Goal: Information Seeking & Learning: Learn about a topic

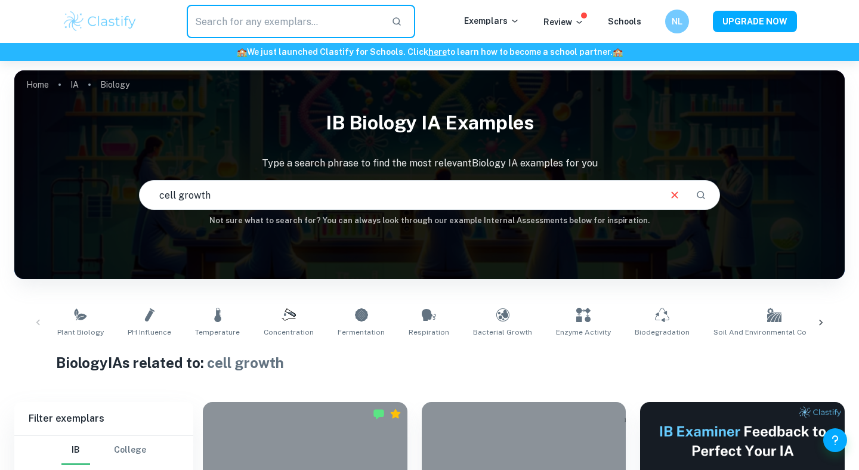
click at [273, 21] on input "text" at bounding box center [284, 21] width 195 height 33
type input "y"
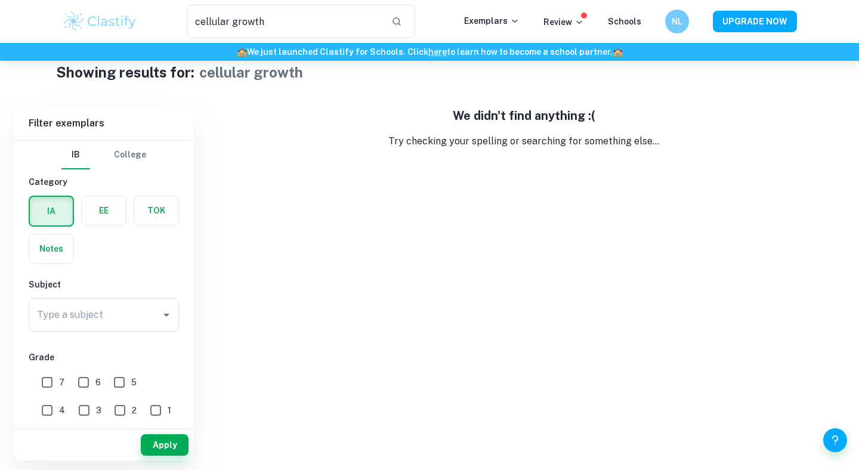
scroll to position [24, 0]
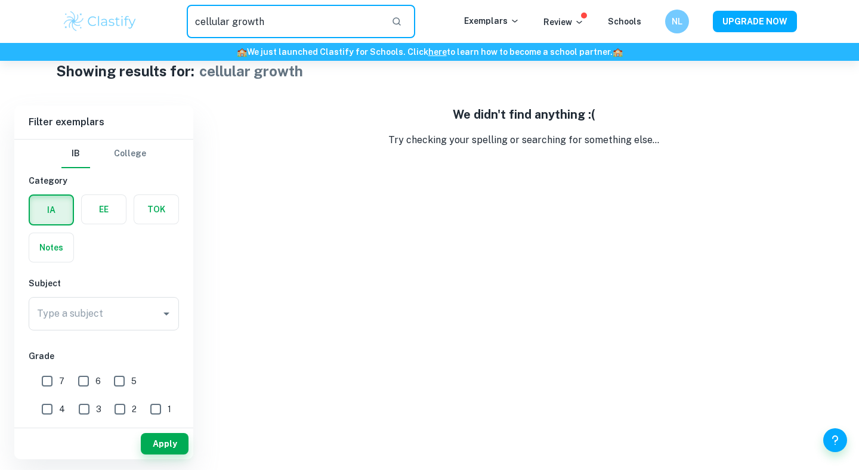
click at [313, 17] on input "cellular growth" at bounding box center [284, 21] width 195 height 33
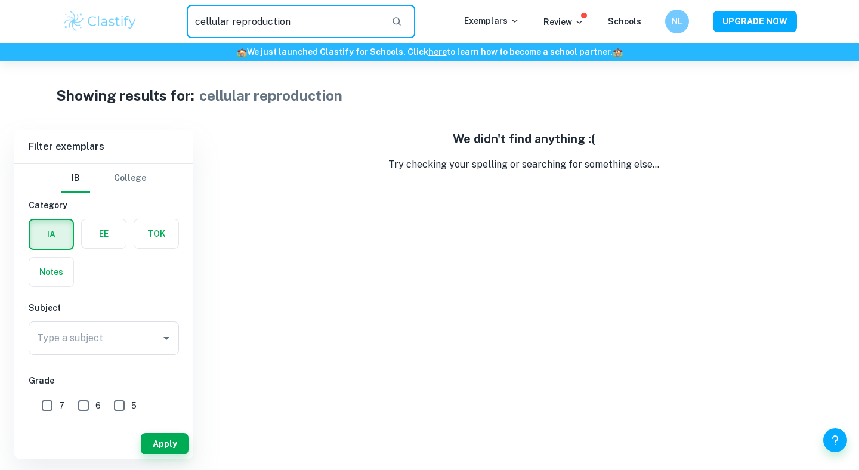
click at [295, 17] on input "cellular reproduction" at bounding box center [284, 21] width 195 height 33
type input "cells"
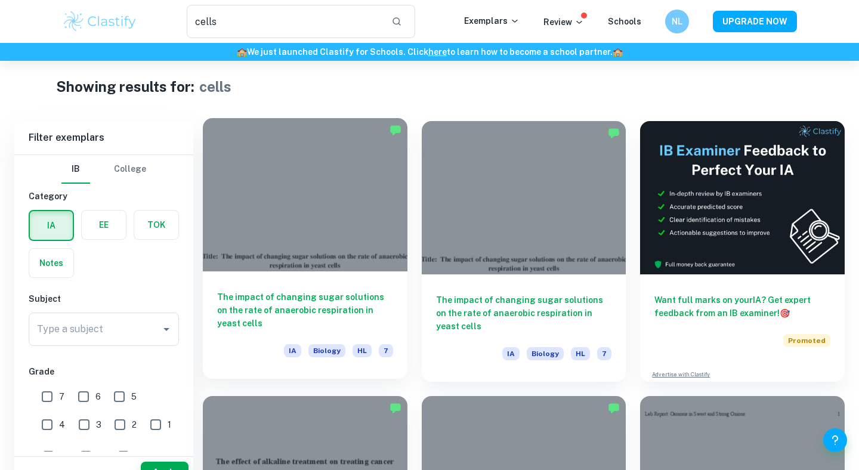
scroll to position [55, 0]
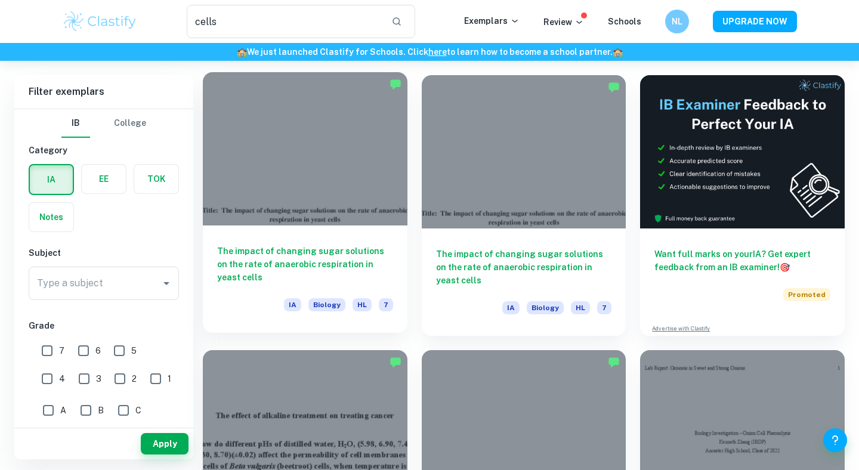
click at [327, 200] on div at bounding box center [305, 148] width 205 height 153
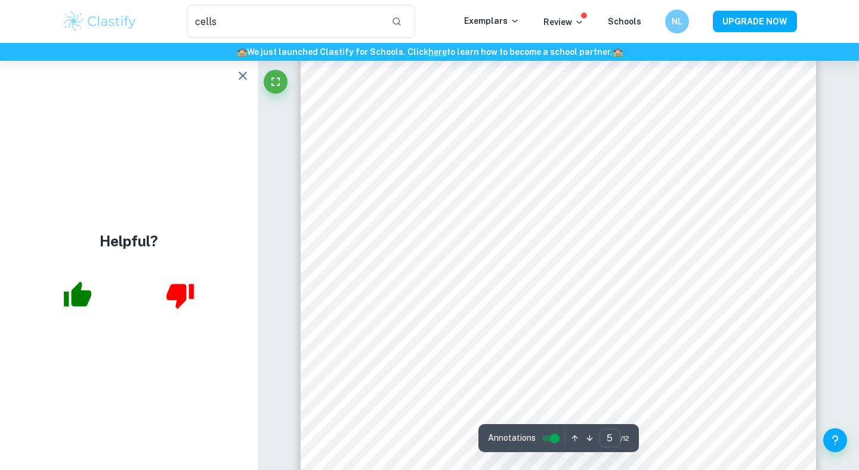
scroll to position [3396, 0]
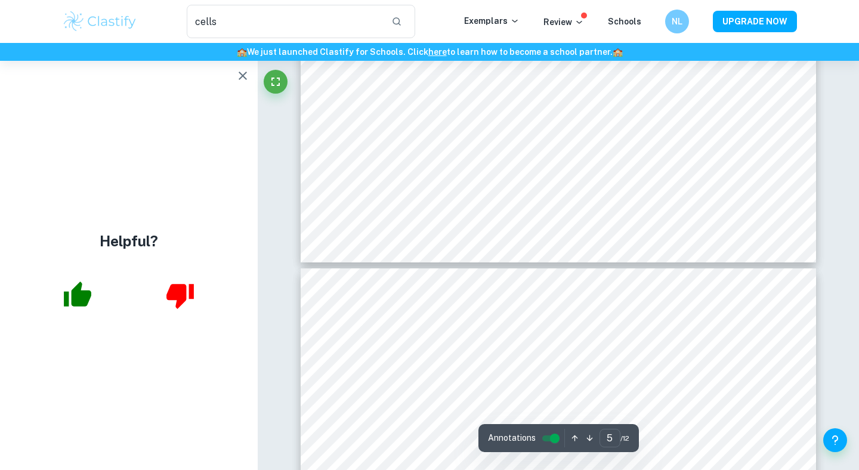
type input "6"
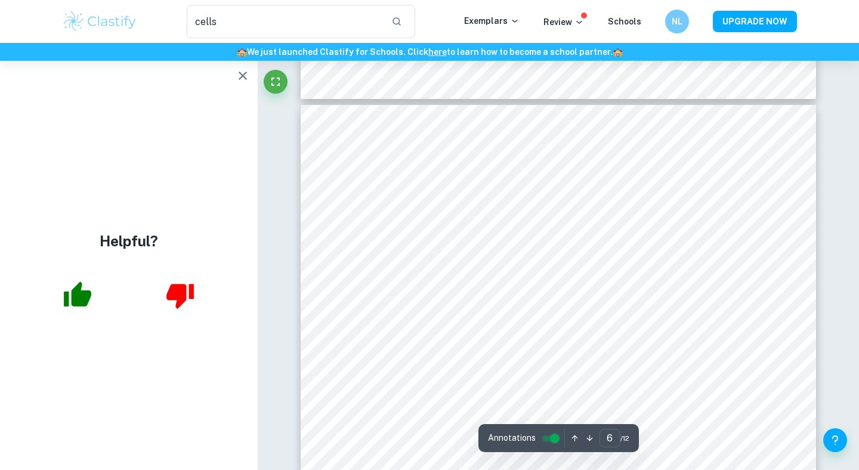
scroll to position [3862, 0]
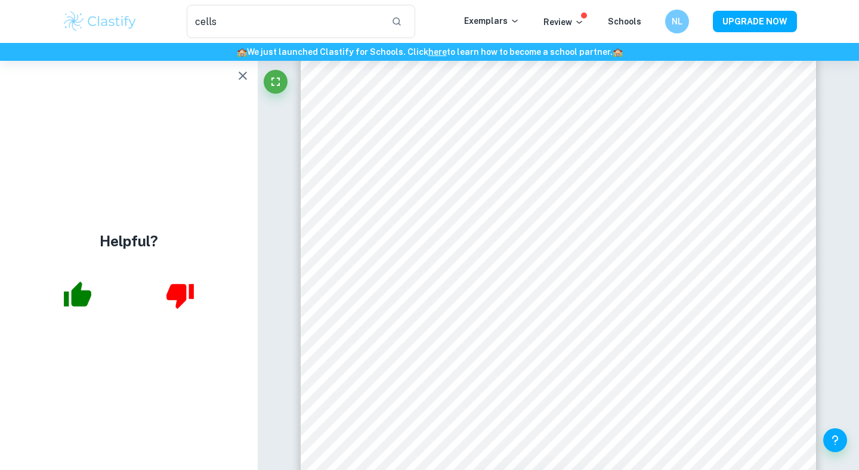
click at [5, 0] on div "cells ​ Exemplars Review Schools NL UPGRADE NOW" at bounding box center [429, 21] width 859 height 43
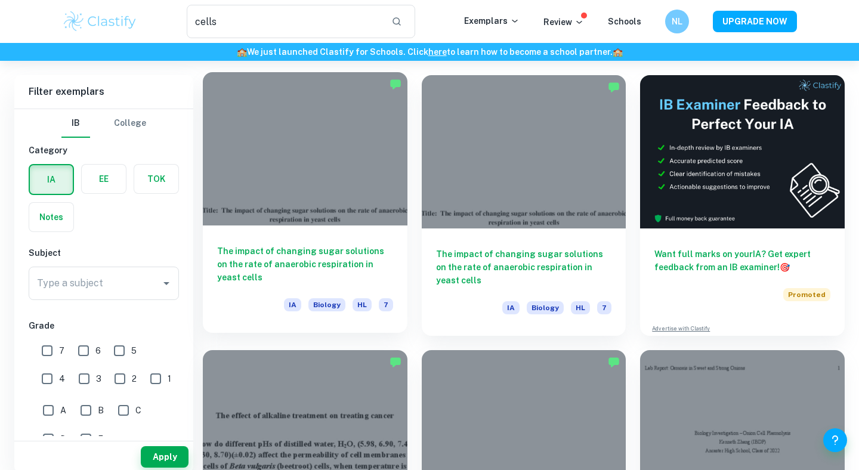
scroll to position [260, 0]
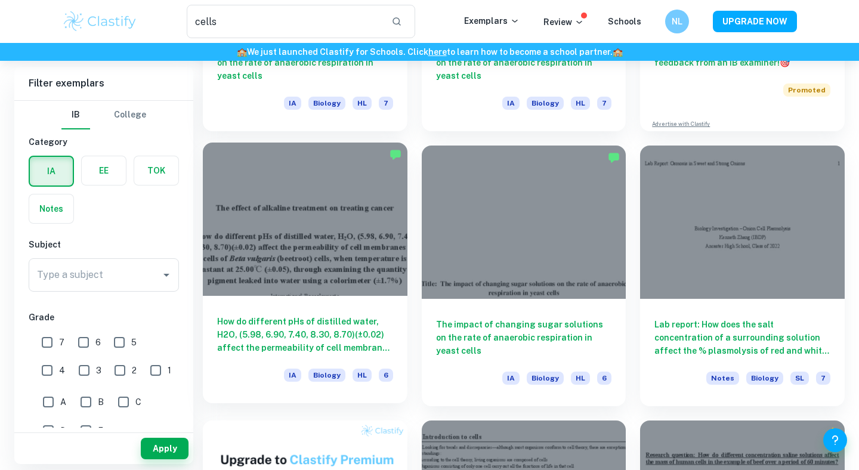
click at [362, 270] on div at bounding box center [305, 219] width 205 height 153
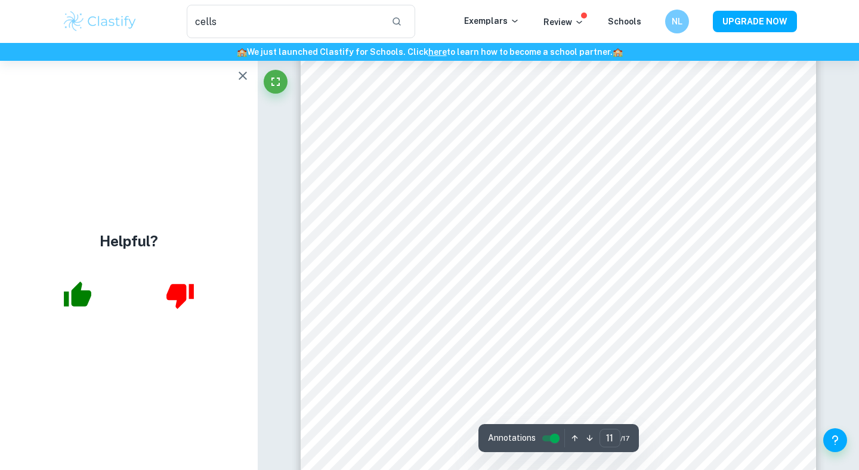
scroll to position [7218, 0]
type input "10"
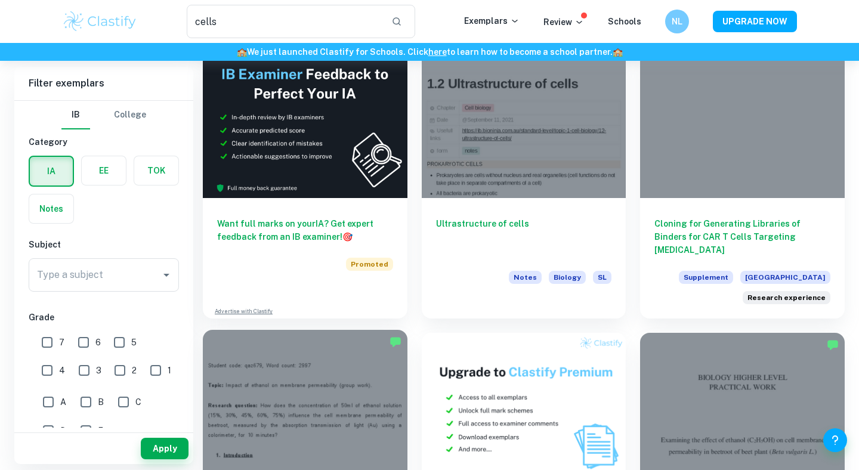
scroll to position [1908, 0]
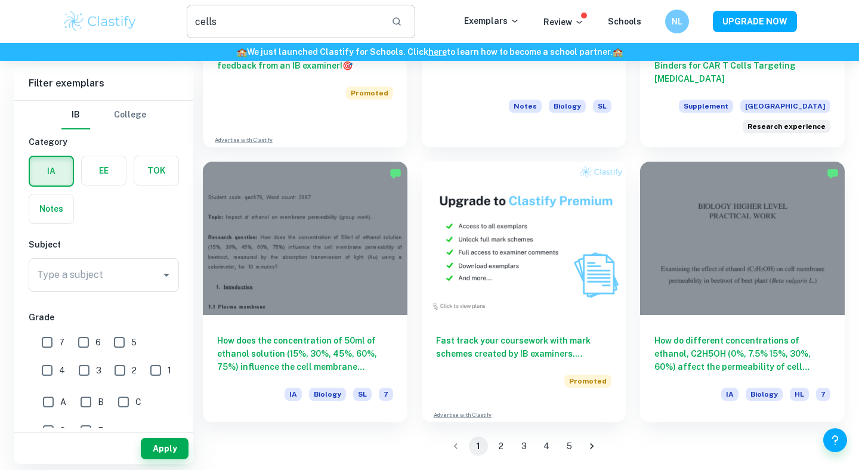
click at [302, 24] on input "cells" at bounding box center [284, 21] width 195 height 33
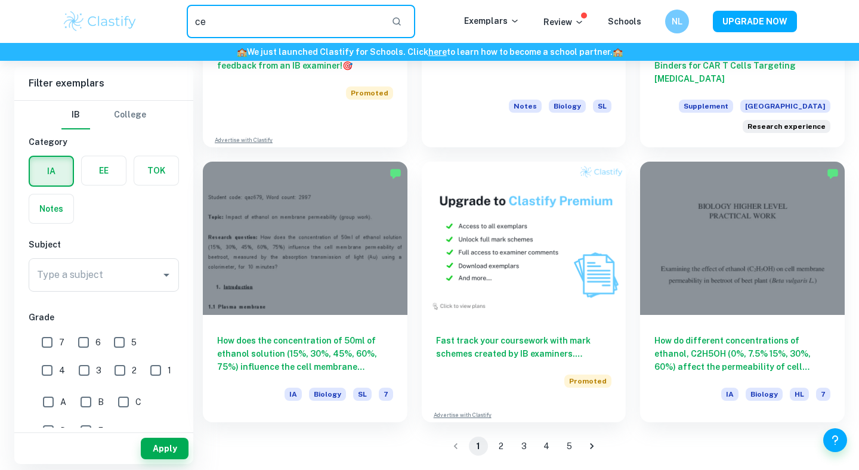
type input "c"
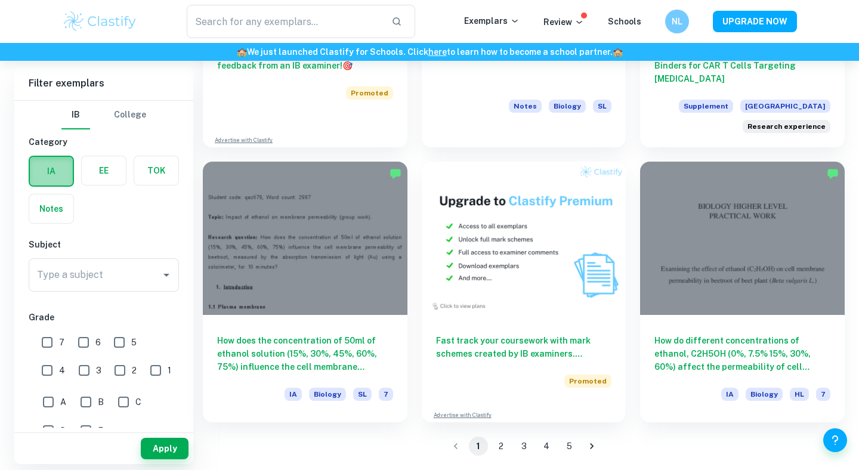
click at [54, 174] on label "button" at bounding box center [51, 171] width 43 height 29
click at [0, 0] on input "radio" at bounding box center [0, 0] width 0 height 0
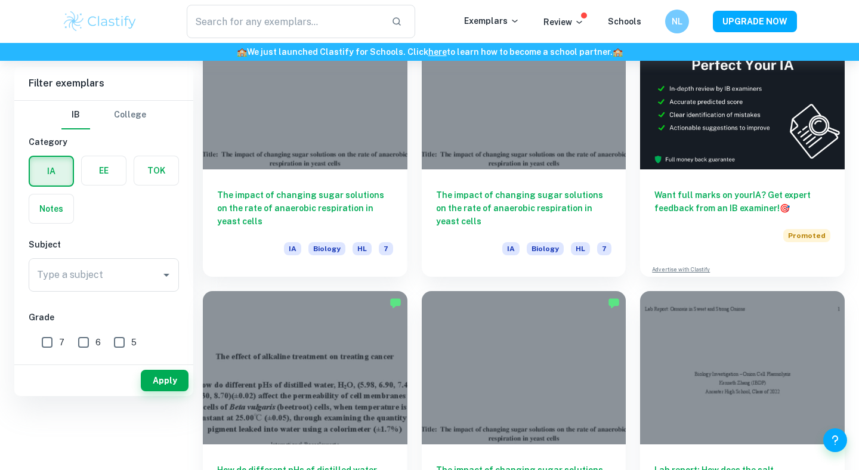
scroll to position [0, 0]
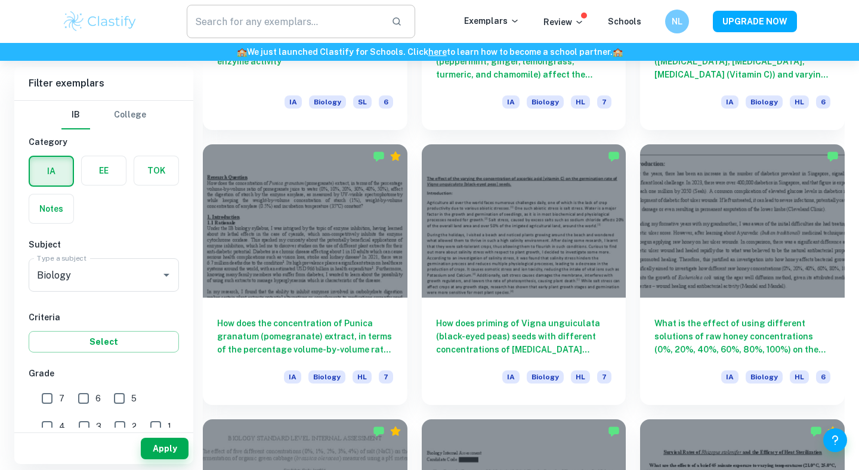
scroll to position [1358, 0]
click at [265, 14] on input "text" at bounding box center [284, 21] width 195 height 33
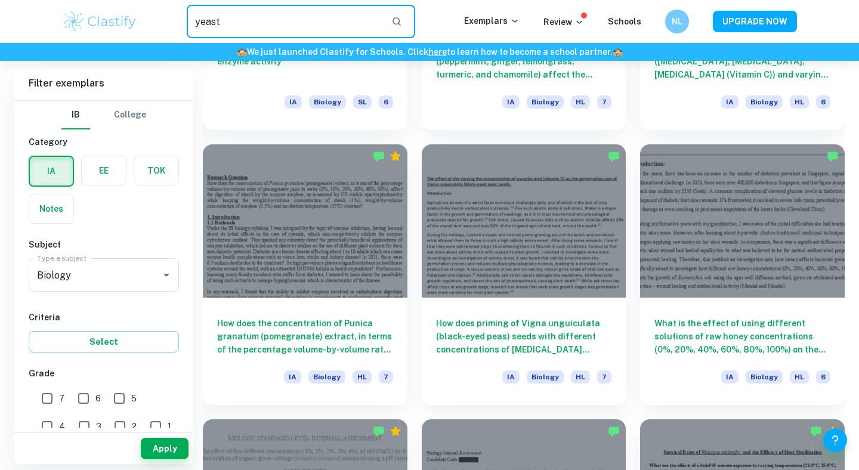
type input "yeast"
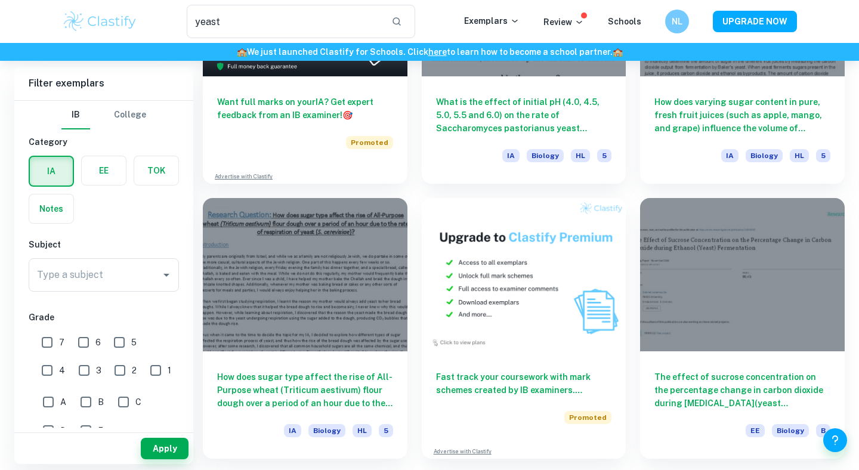
scroll to position [1894, 0]
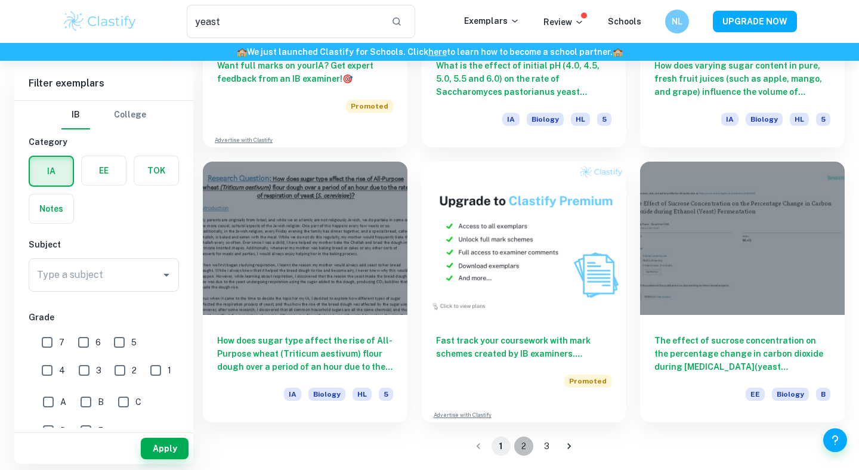
click at [522, 449] on button "2" at bounding box center [524, 446] width 19 height 19
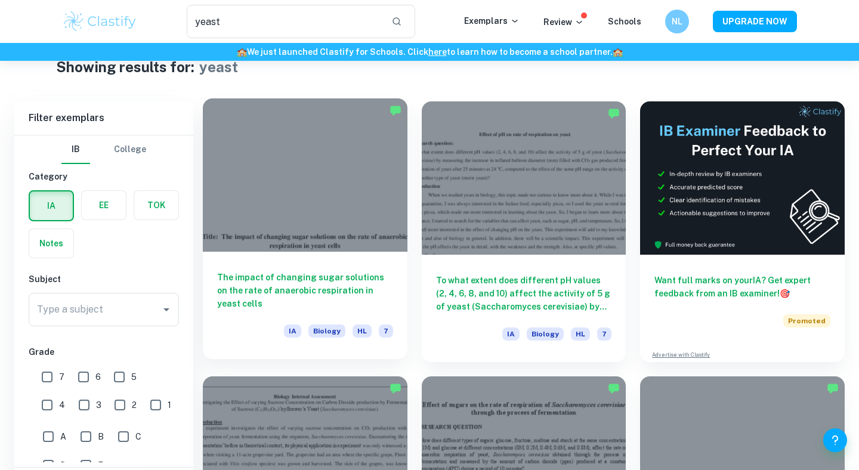
scroll to position [91, 0]
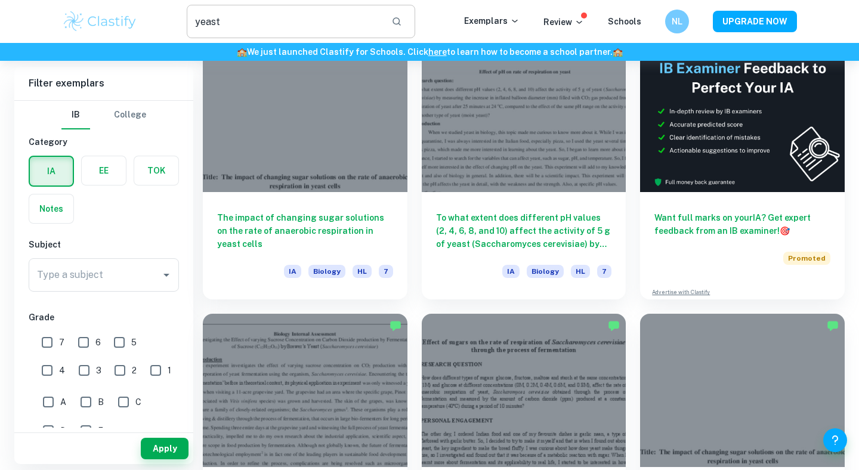
click at [307, 20] on input "yeast" at bounding box center [284, 21] width 195 height 33
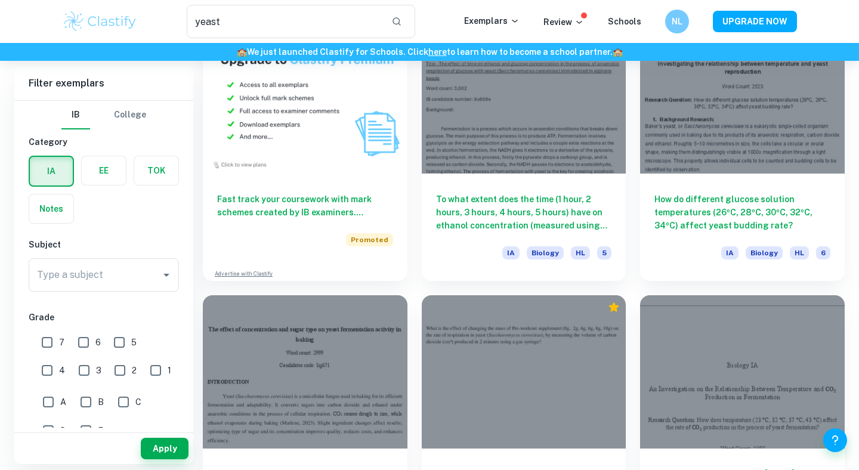
scroll to position [657, 0]
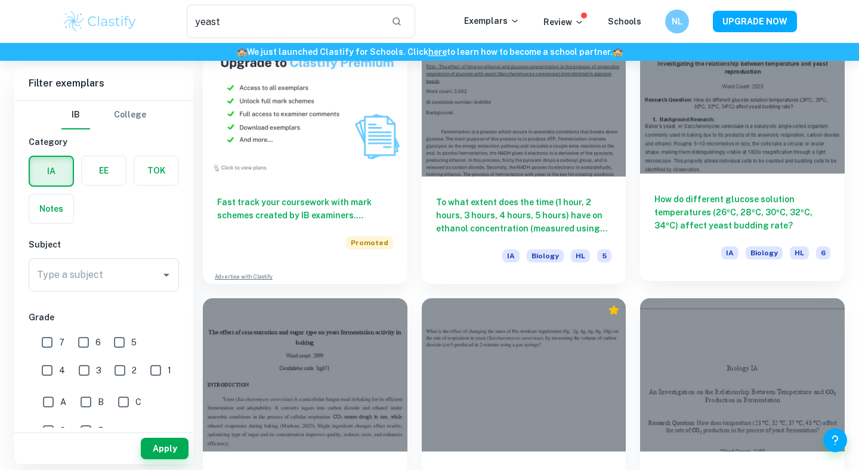
click at [725, 150] on div at bounding box center [742, 96] width 205 height 153
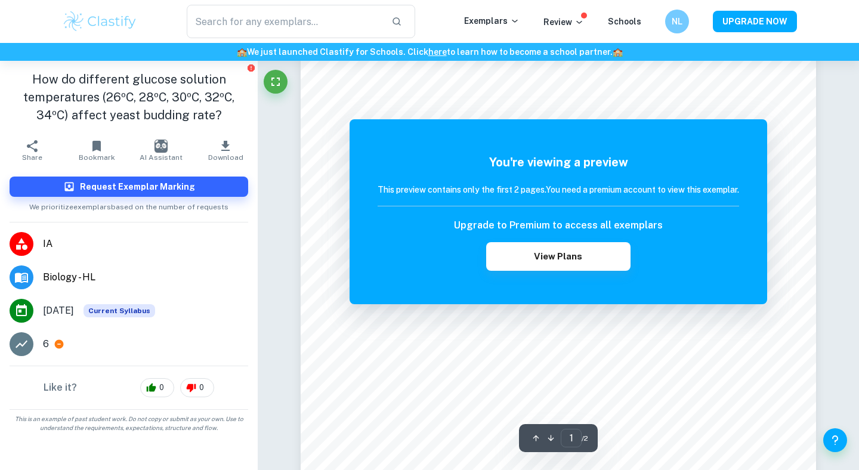
scroll to position [183, 0]
type input "yeast"
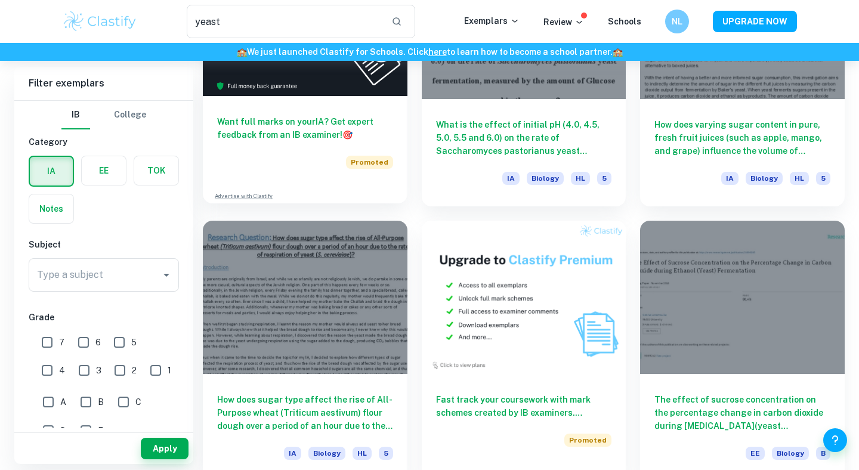
scroll to position [1894, 0]
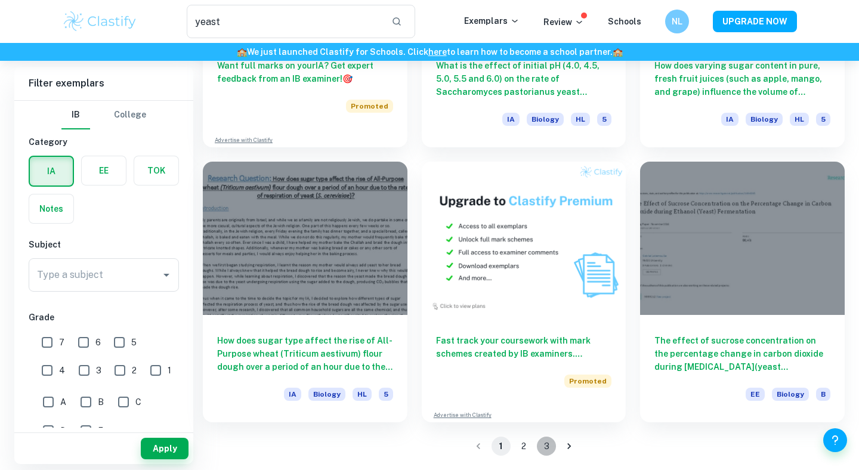
click at [541, 448] on button "3" at bounding box center [546, 446] width 19 height 19
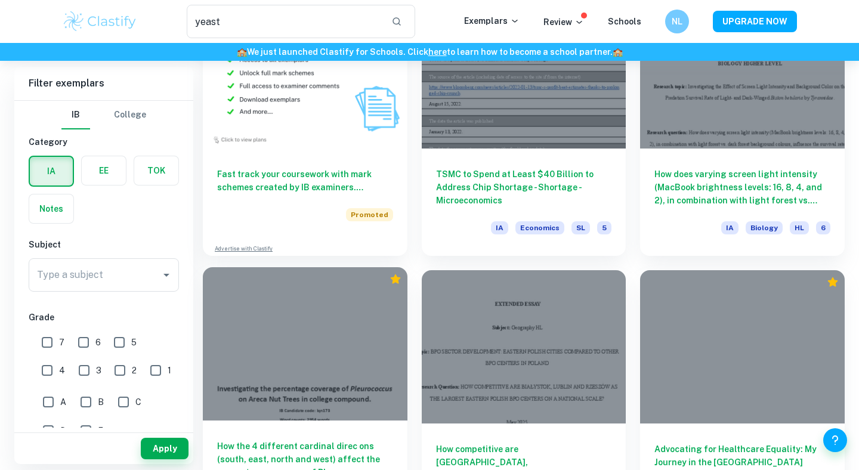
scroll to position [760, 0]
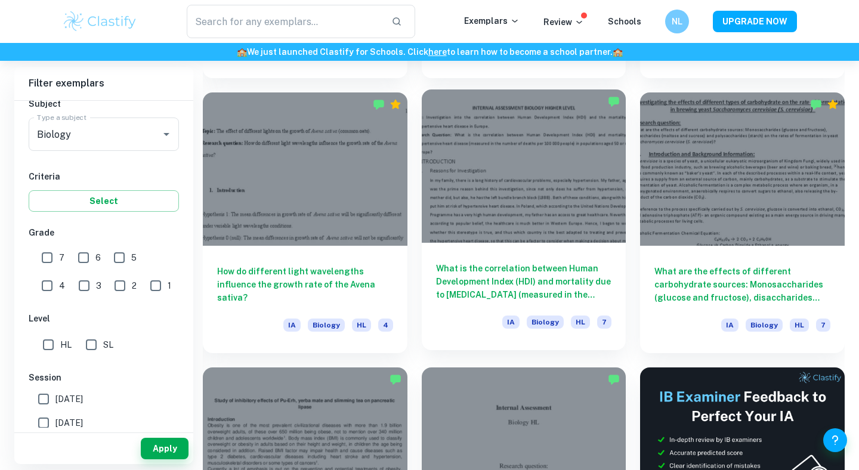
scroll to position [8842, 0]
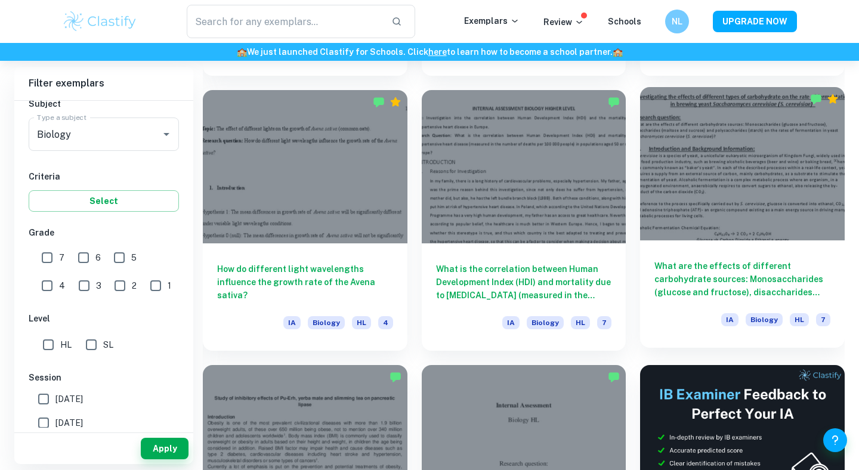
click at [694, 195] on div at bounding box center [742, 163] width 205 height 153
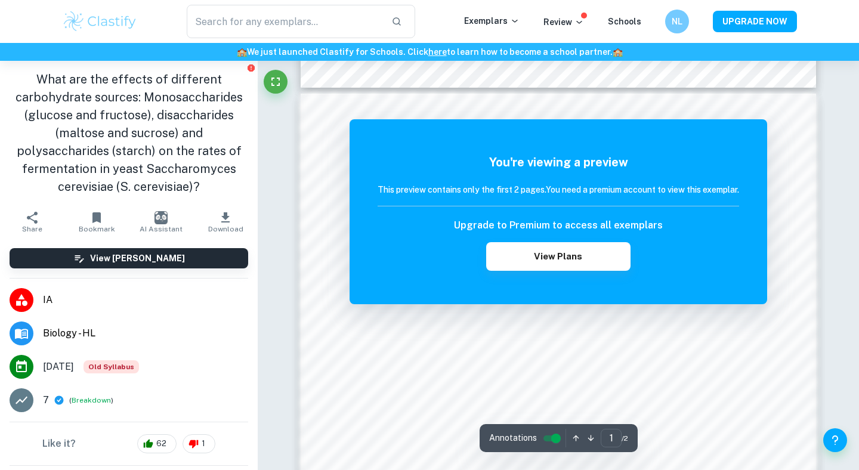
scroll to position [720, 0]
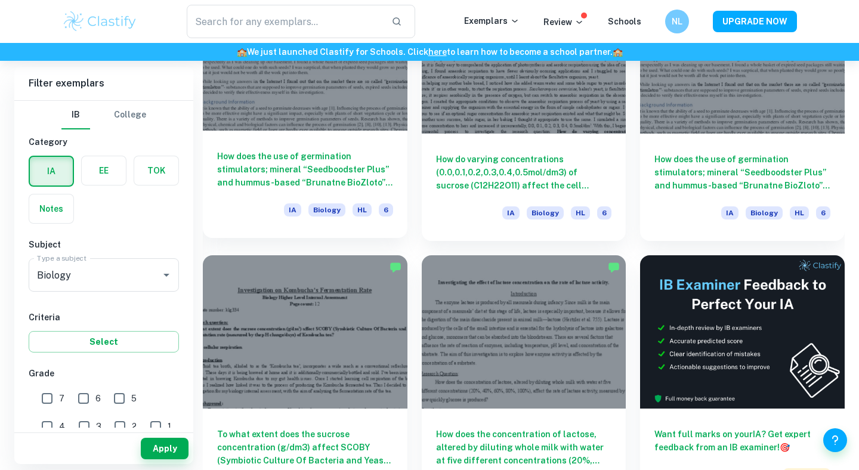
scroll to position [4773, 0]
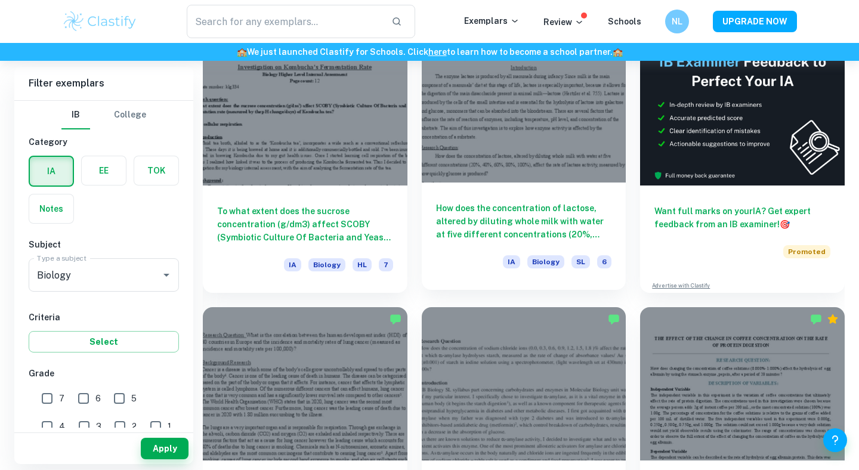
click at [493, 106] on div at bounding box center [524, 105] width 205 height 153
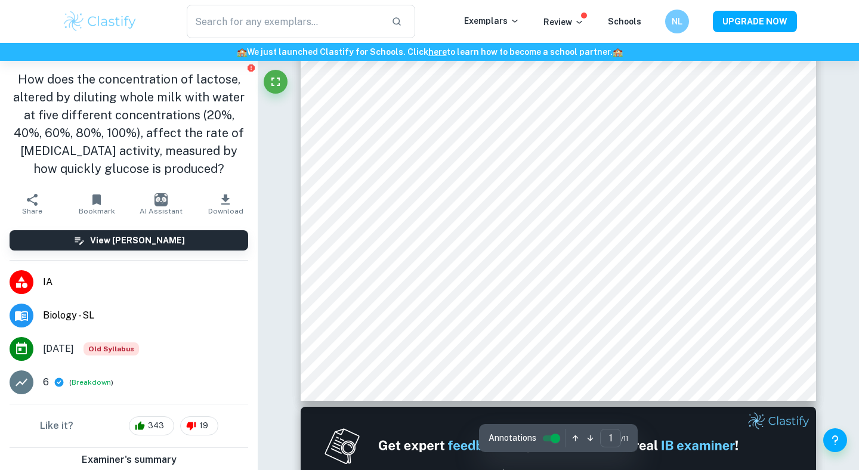
scroll to position [340, 0]
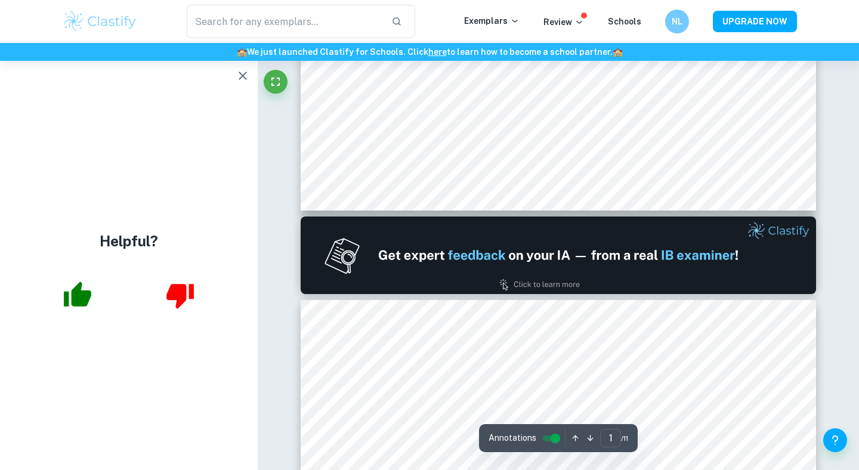
type input "2"
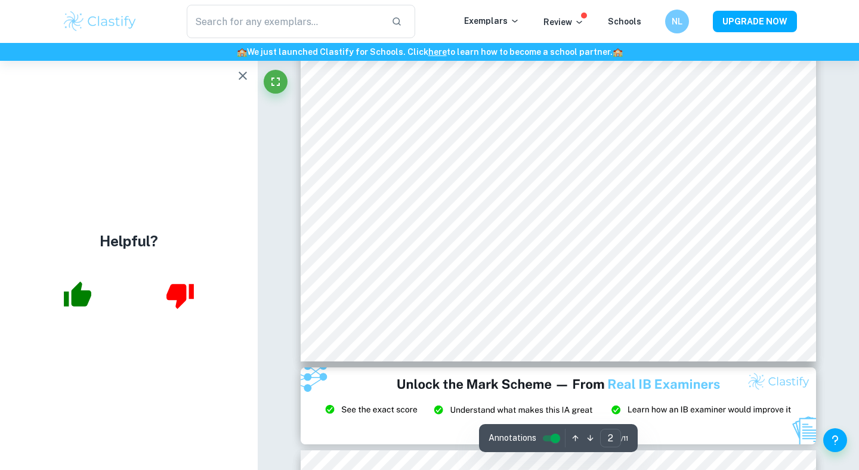
scroll to position [1138, 0]
